Goal: Find specific page/section: Find specific page/section

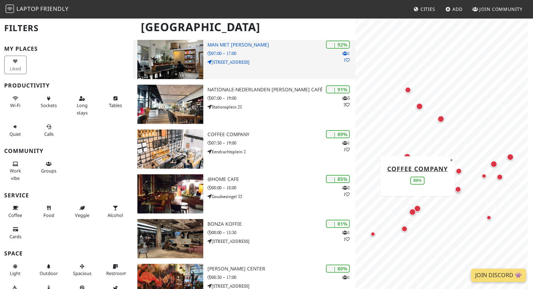
scroll to position [103, 0]
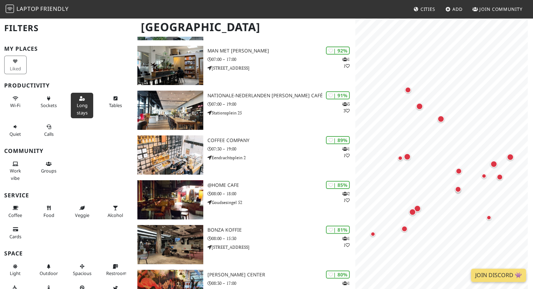
click at [81, 101] on button "Long stays" at bounding box center [82, 106] width 22 height 26
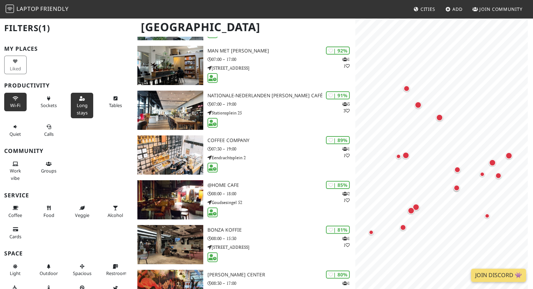
click at [11, 101] on button "Wi-Fi" at bounding box center [15, 102] width 22 height 19
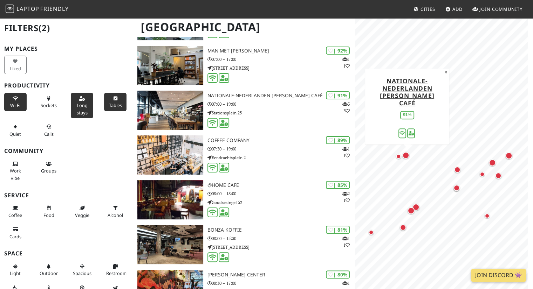
click at [112, 97] on icon at bounding box center [115, 99] width 6 height 5
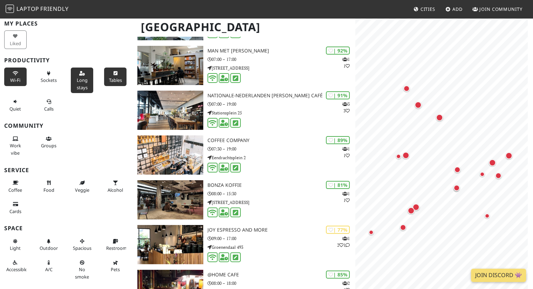
scroll to position [25, 0]
click at [17, 139] on icon at bounding box center [16, 139] width 6 height 5
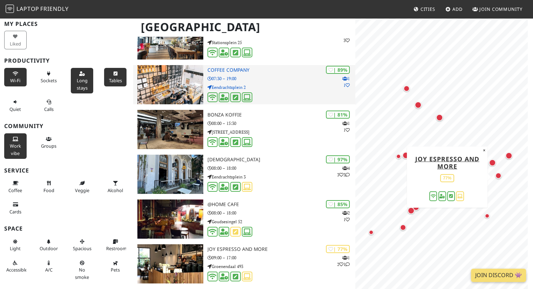
scroll to position [0, 0]
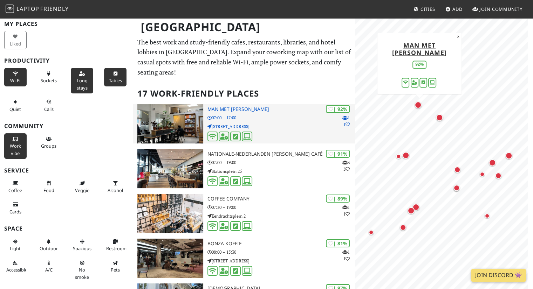
click at [174, 118] on img at bounding box center [170, 123] width 66 height 39
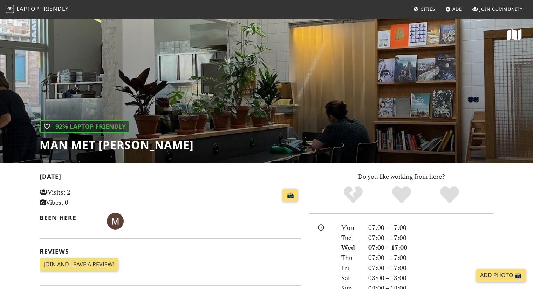
click at [102, 145] on h1 "Man met [PERSON_NAME]" at bounding box center [117, 144] width 154 height 13
